Goal: Transaction & Acquisition: Purchase product/service

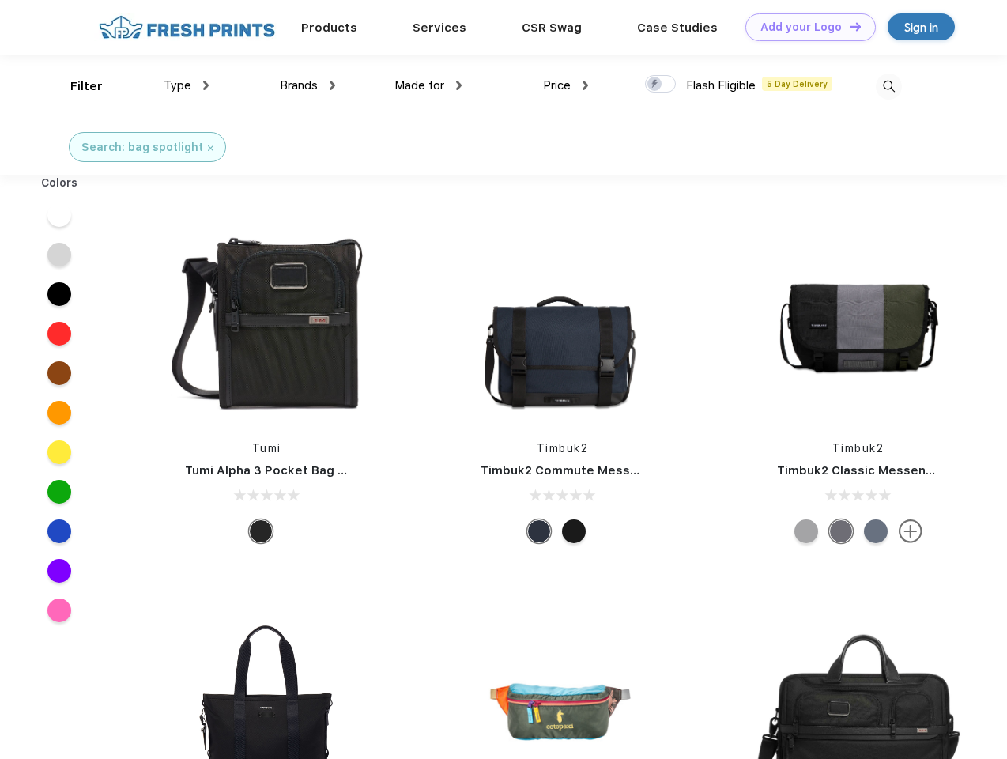
scroll to position [1, 0]
click at [805, 27] on link "Add your Logo Design Tool" at bounding box center [811, 27] width 130 height 28
click at [0, 0] on div "Design Tool" at bounding box center [0, 0] width 0 height 0
click at [848, 26] on link "Add your Logo Design Tool" at bounding box center [811, 27] width 130 height 28
click at [76, 86] on div "Filter" at bounding box center [86, 86] width 32 height 18
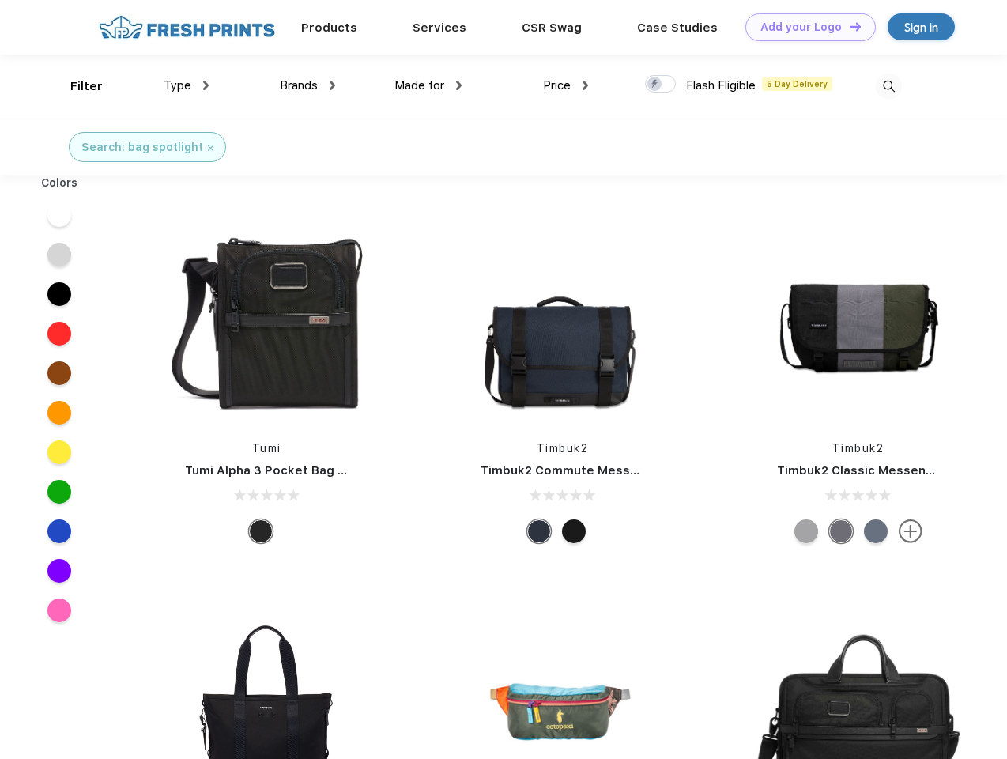
click at [187, 85] on span "Type" at bounding box center [178, 85] width 28 height 14
click at [308, 85] on span "Brands" at bounding box center [299, 85] width 38 height 14
click at [429, 85] on span "Made for" at bounding box center [420, 85] width 50 height 14
click at [566, 85] on span "Price" at bounding box center [557, 85] width 28 height 14
click at [661, 85] on div at bounding box center [660, 83] width 31 height 17
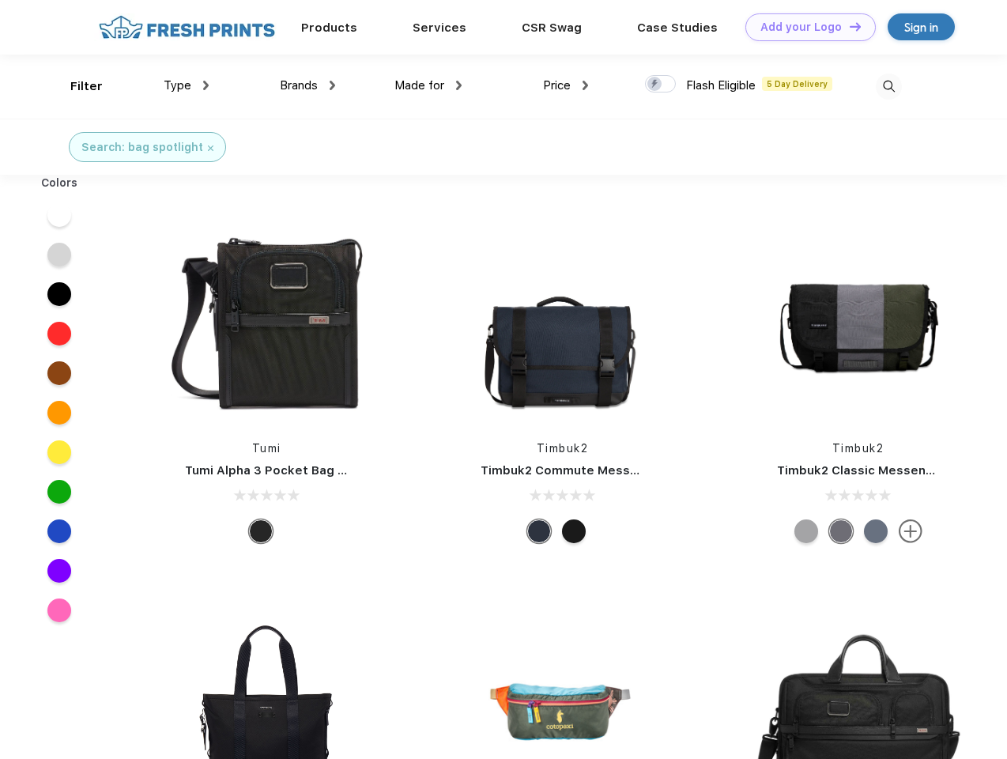
click at [656, 85] on input "checkbox" at bounding box center [650, 79] width 10 height 10
click at [889, 86] on img at bounding box center [889, 87] width 26 height 26
